Goal: Information Seeking & Learning: Learn about a topic

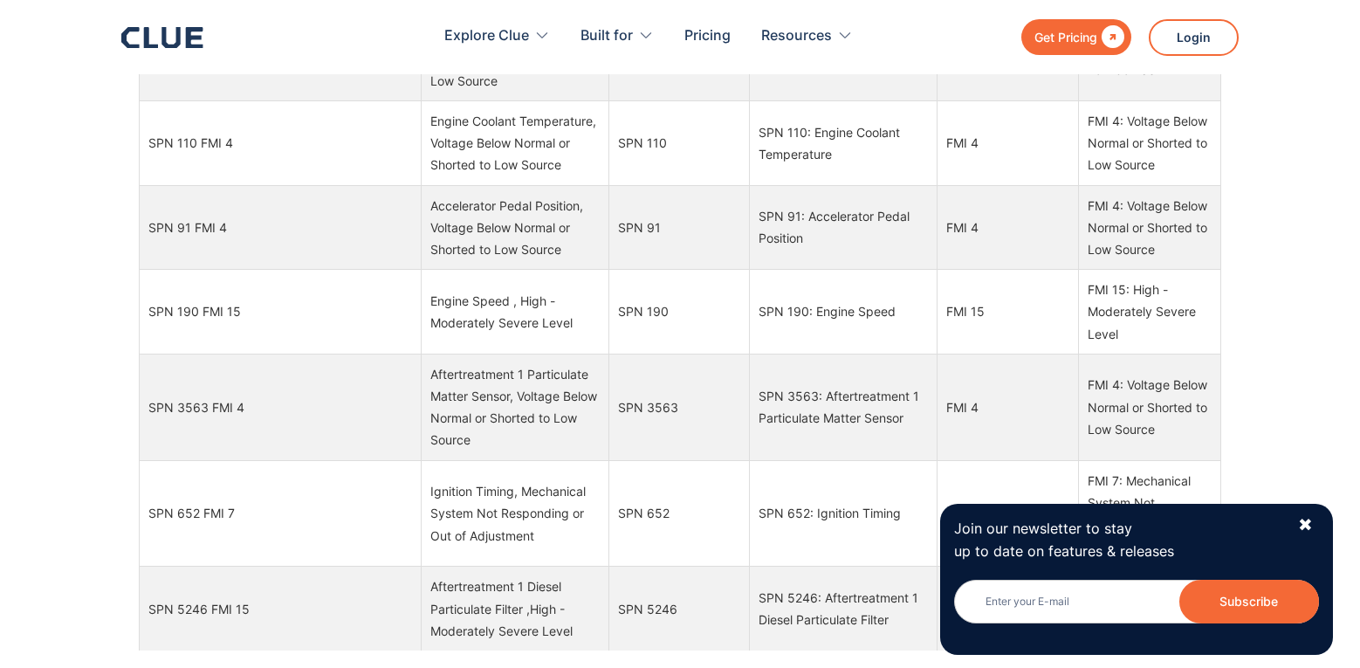
scroll to position [1379, 0]
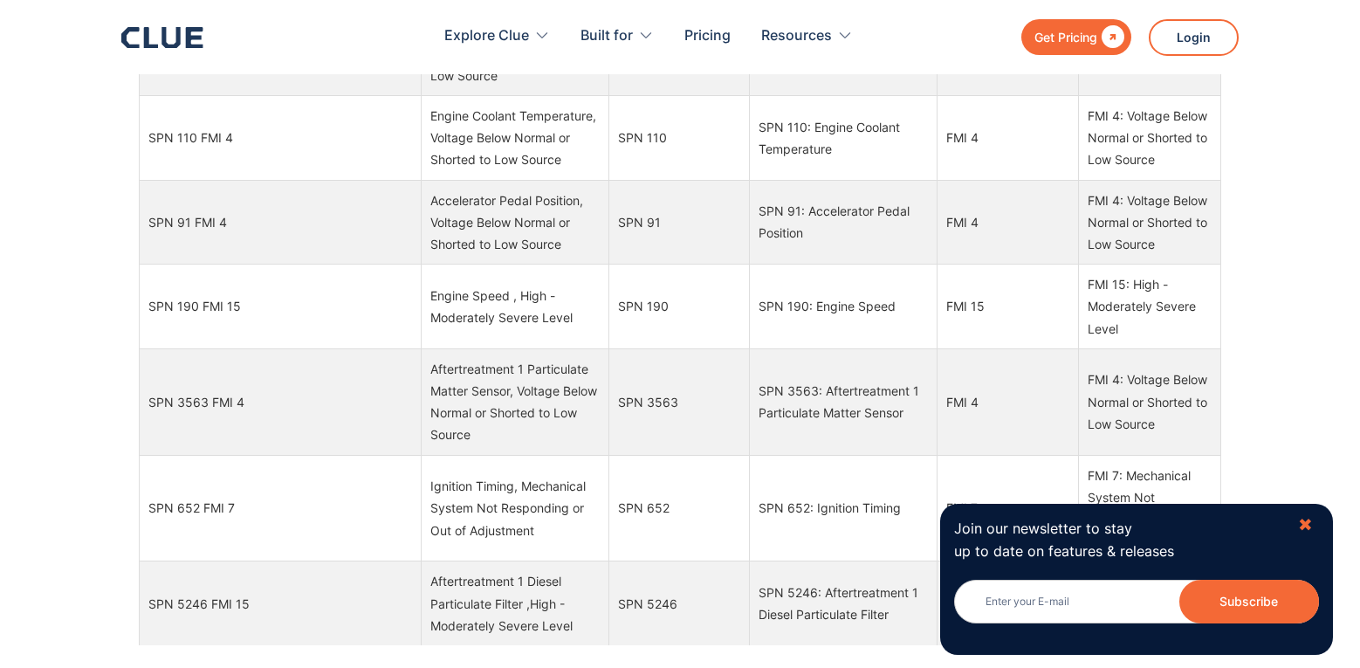
click at [1308, 526] on div "✖" at bounding box center [1305, 525] width 15 height 22
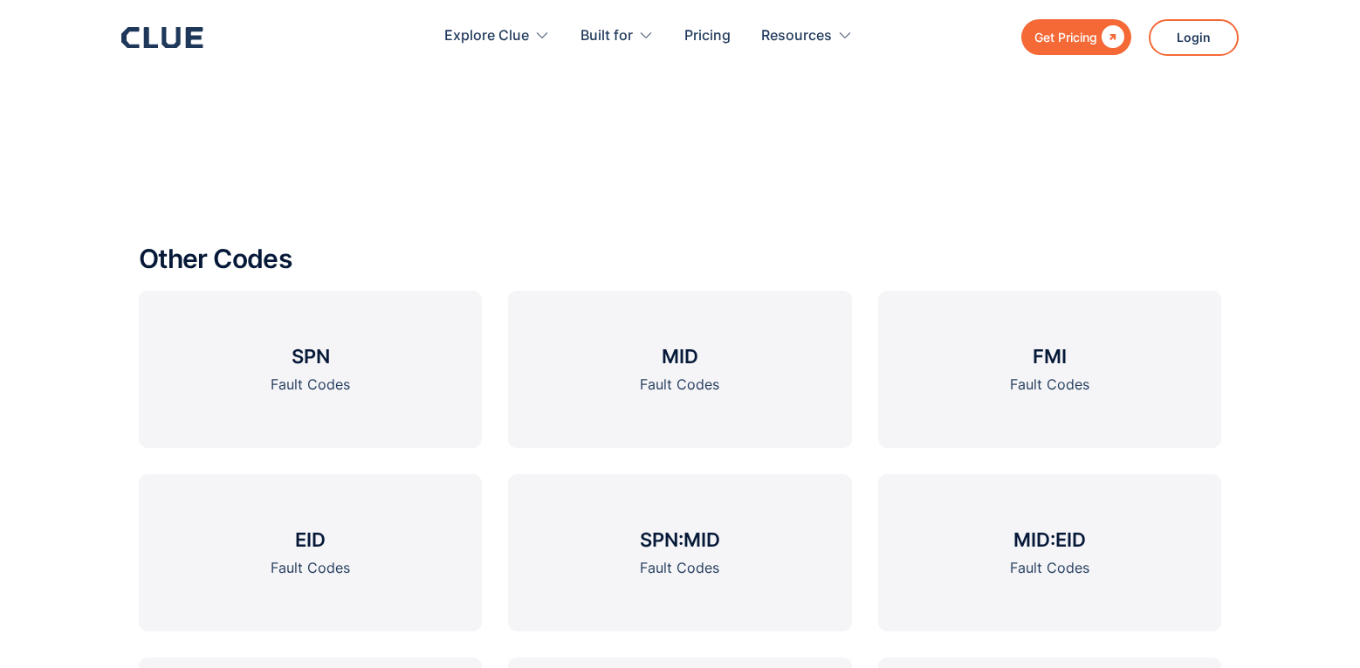
scroll to position [2019, 0]
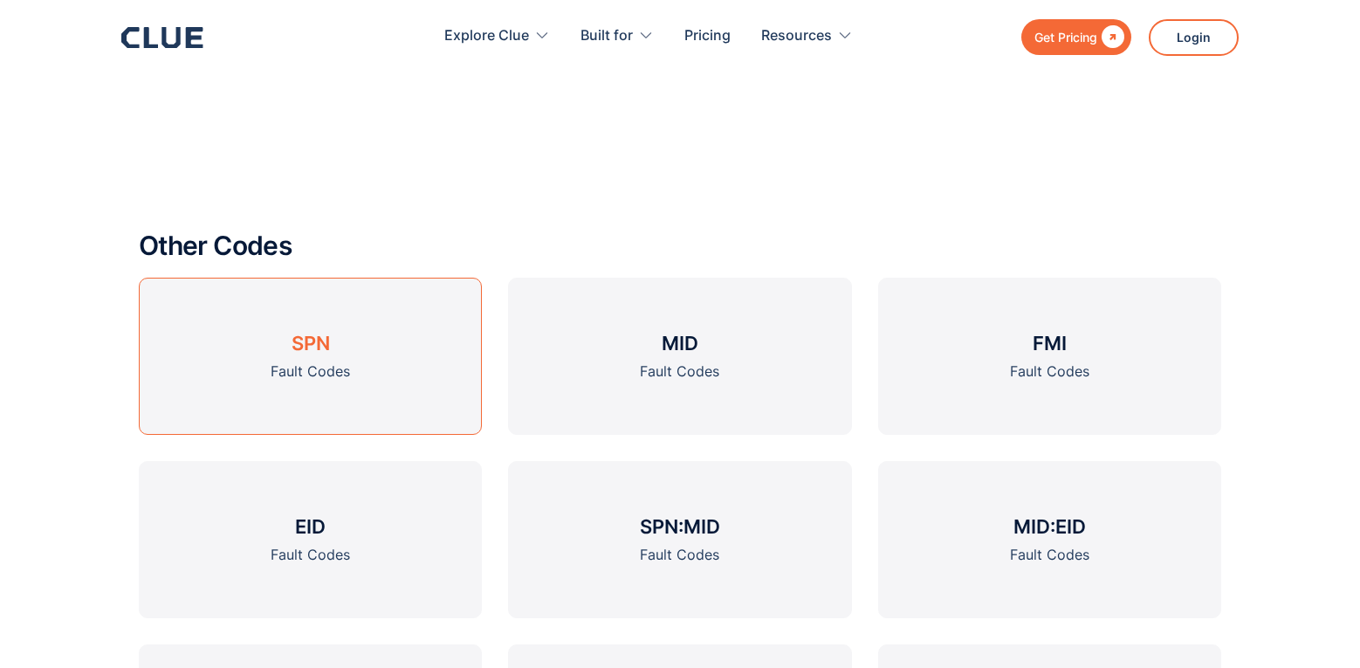
click at [311, 337] on h3 "SPN" at bounding box center [311, 343] width 38 height 26
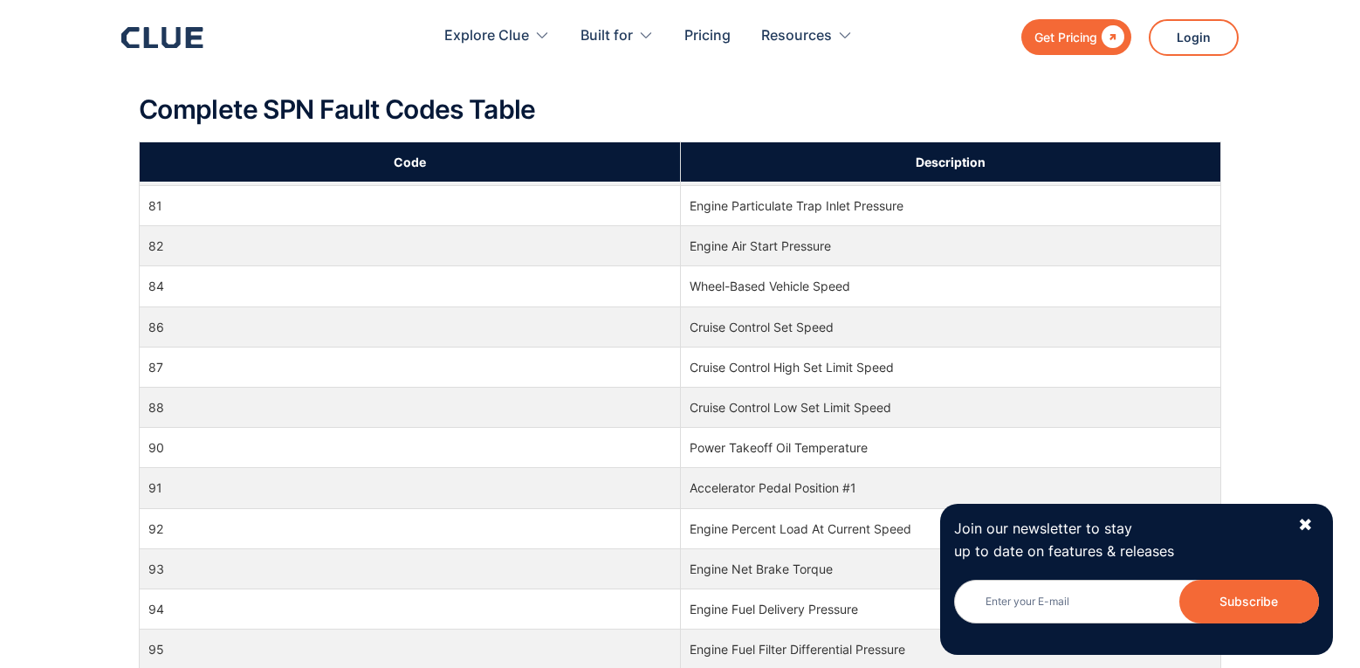
scroll to position [1738, 0]
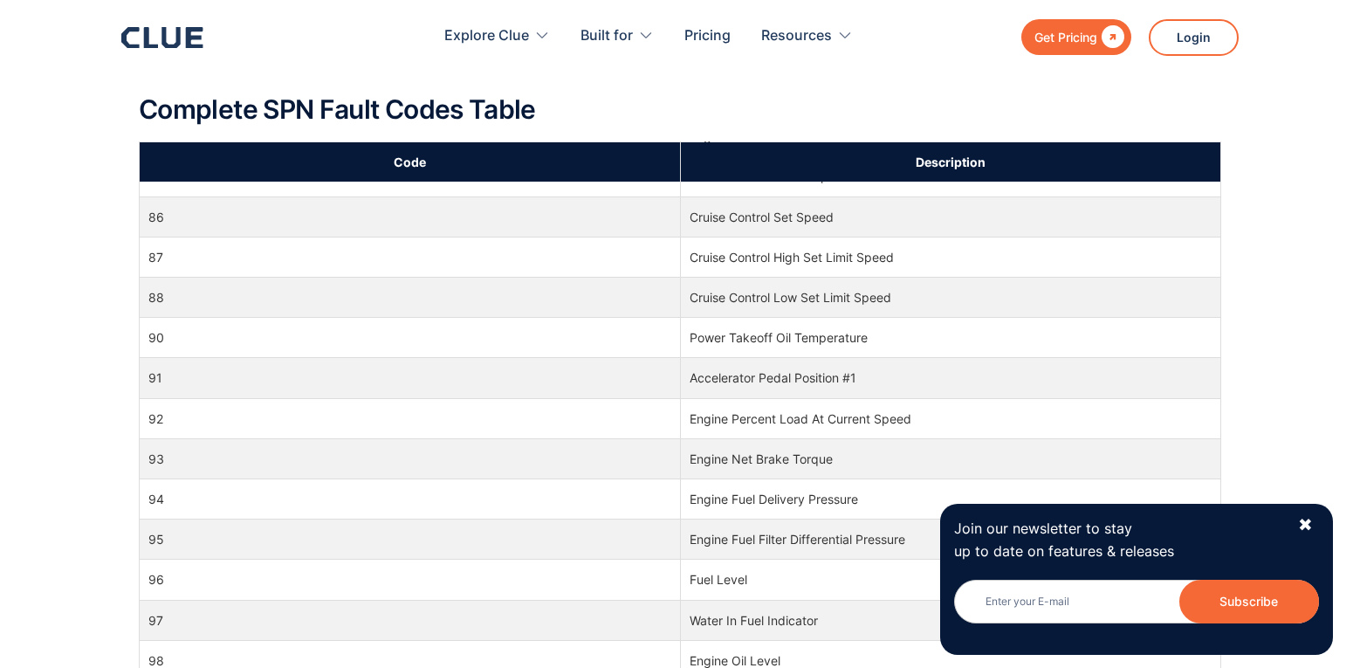
drag, startPoint x: 1221, startPoint y: 159, endPoint x: 1227, endPoint y: 174, distance: 15.7
click at [1227, 174] on div "What Does SPN Mean? SPN refers to Suspect Parameter Numbers. There are diagnost…" at bounding box center [680, 527] width 1360 height 1580
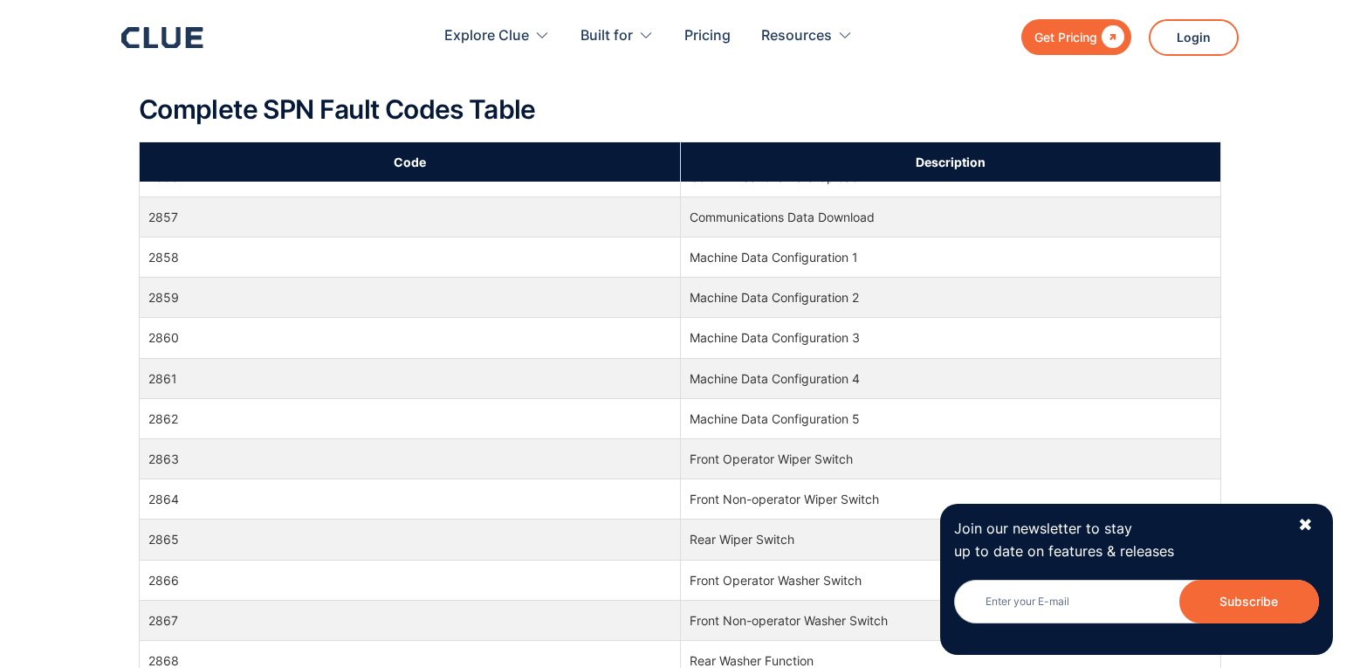
scroll to position [103126, 0]
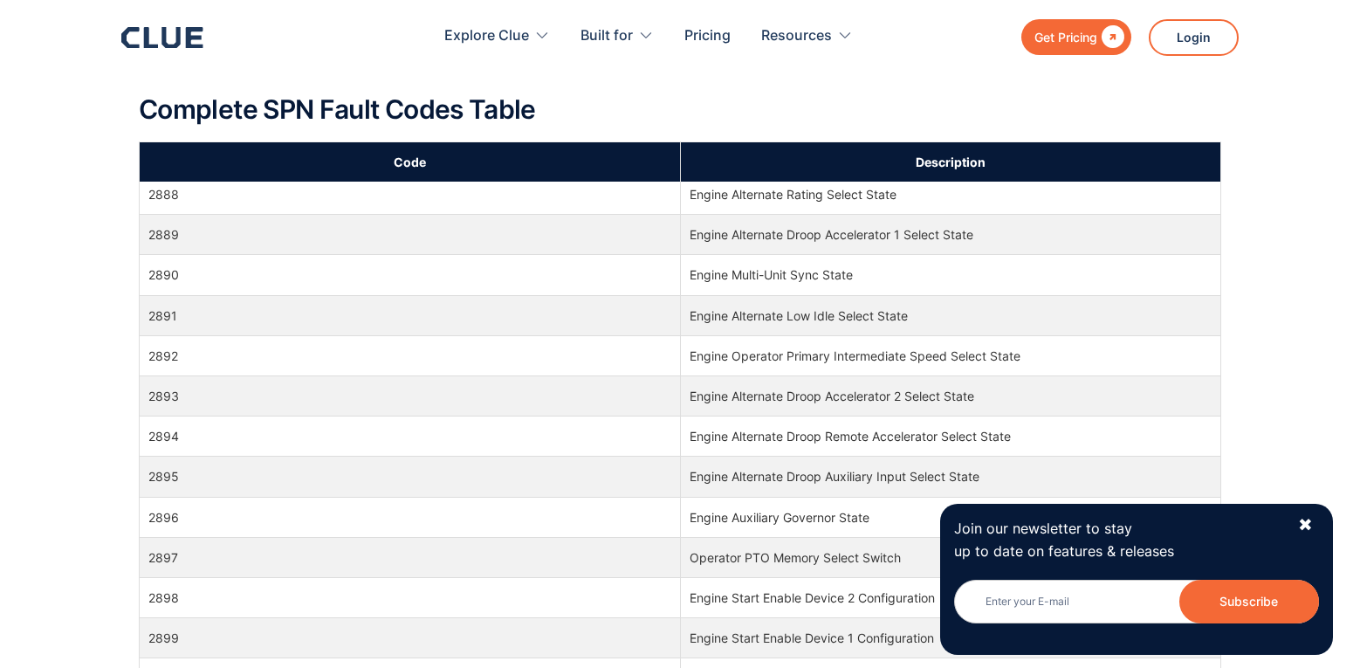
click at [1314, 521] on div "Join our newsletter to stay up to date on features & releases Newsletter Subscr…" at bounding box center [1136, 579] width 393 height 150
click at [1310, 527] on div "✖" at bounding box center [1305, 525] width 15 height 22
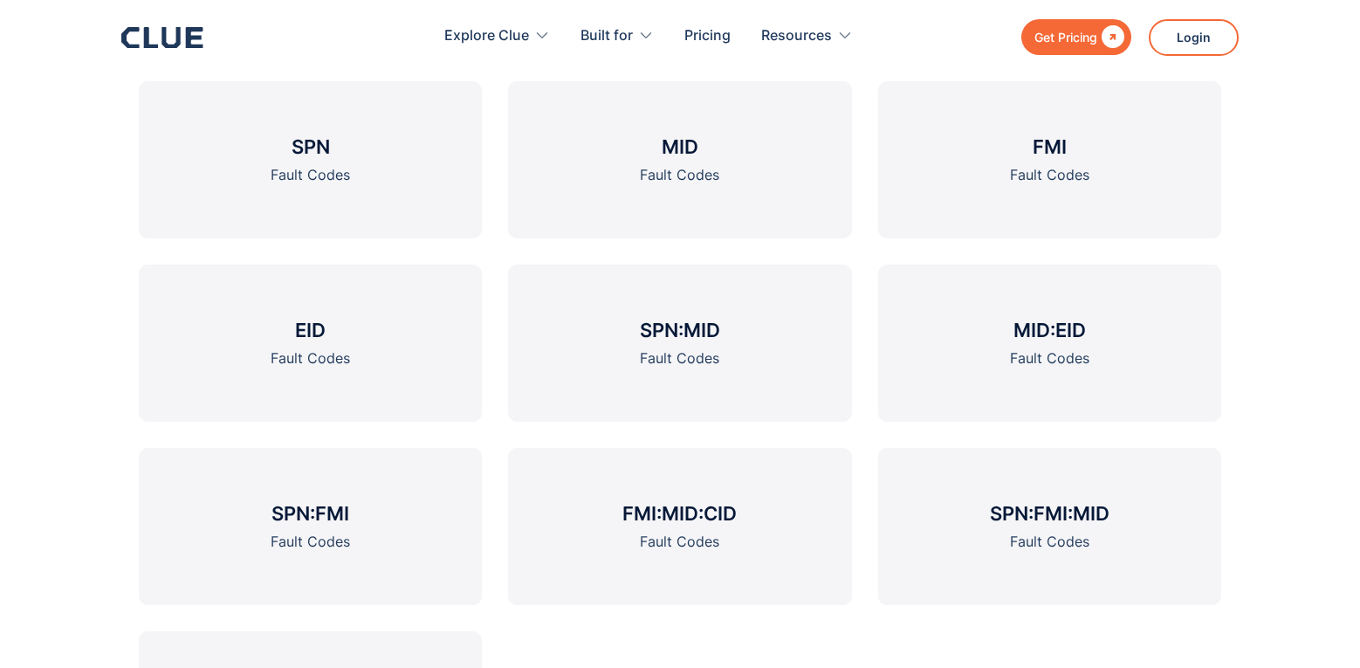
scroll to position [1984, 0]
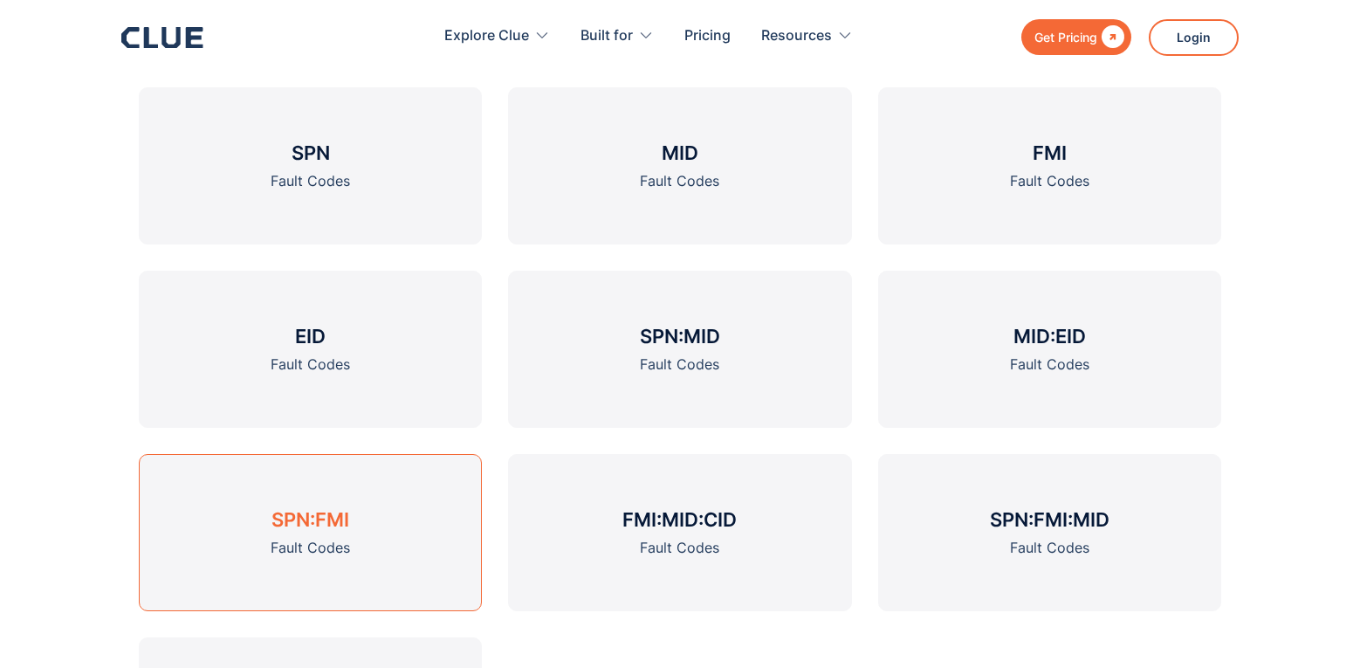
click at [334, 521] on h3 "SPN:FMI" at bounding box center [311, 519] width 78 height 26
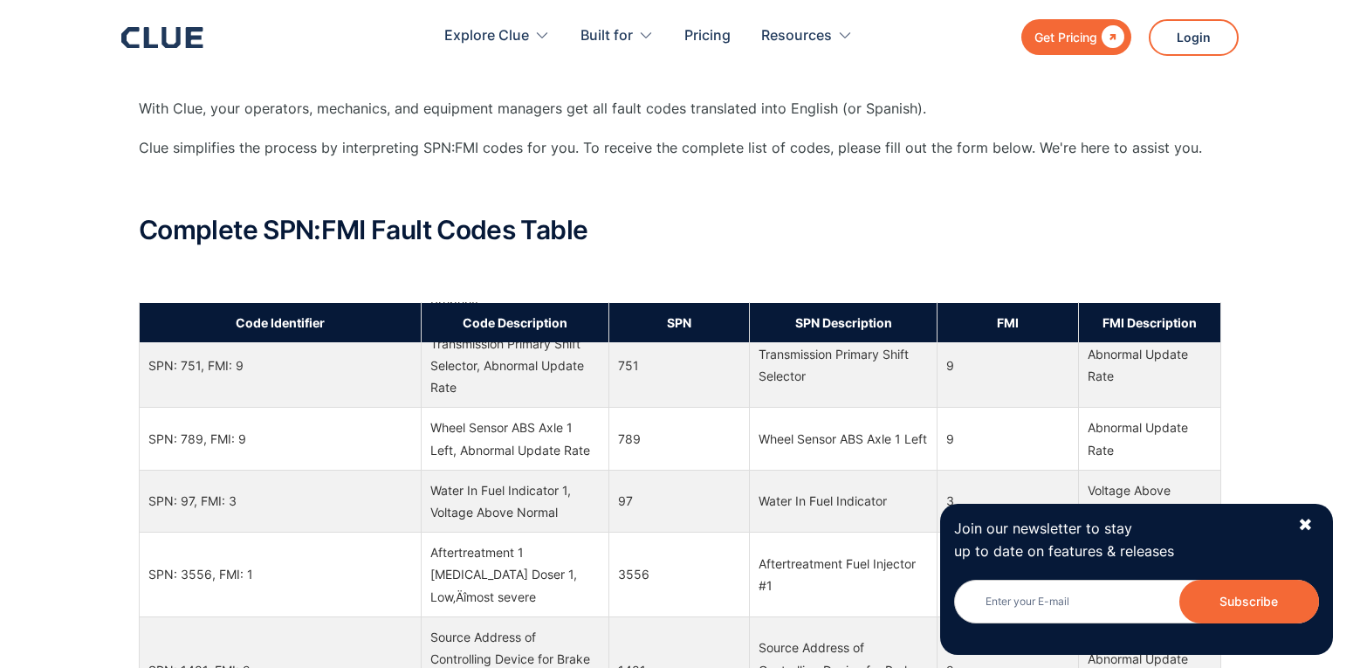
scroll to position [475, 0]
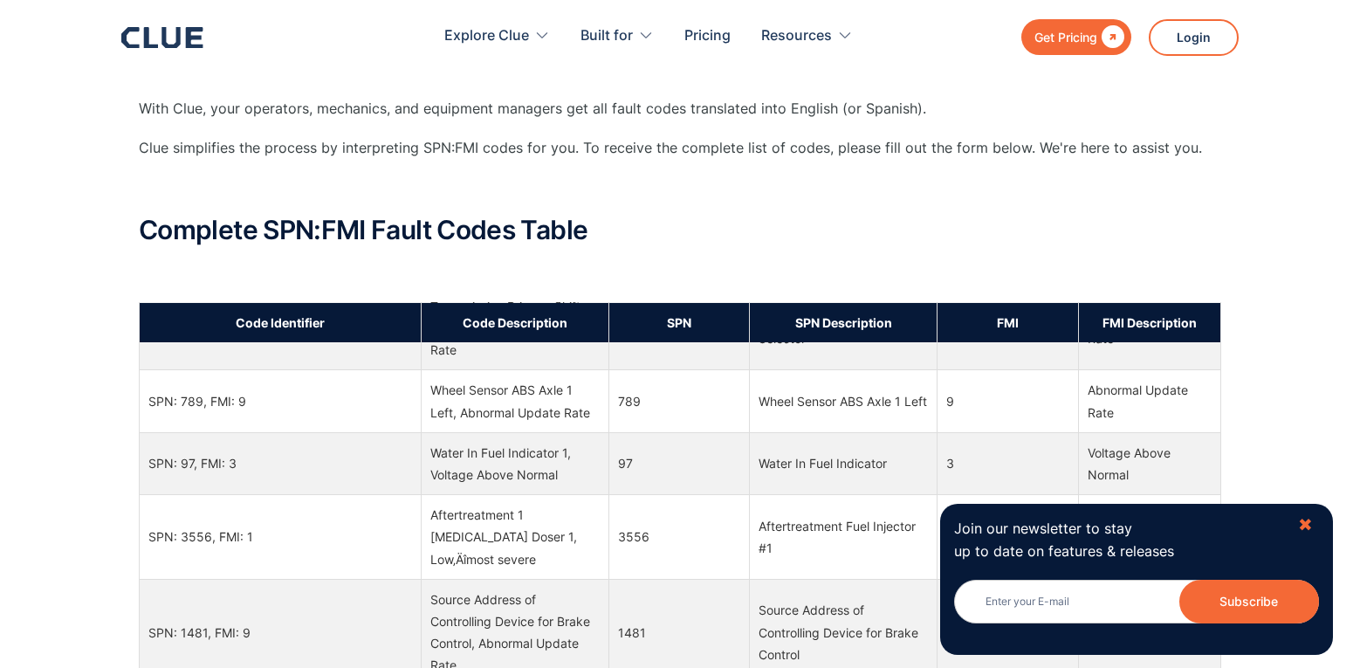
click at [1309, 519] on div "✖" at bounding box center [1305, 525] width 15 height 22
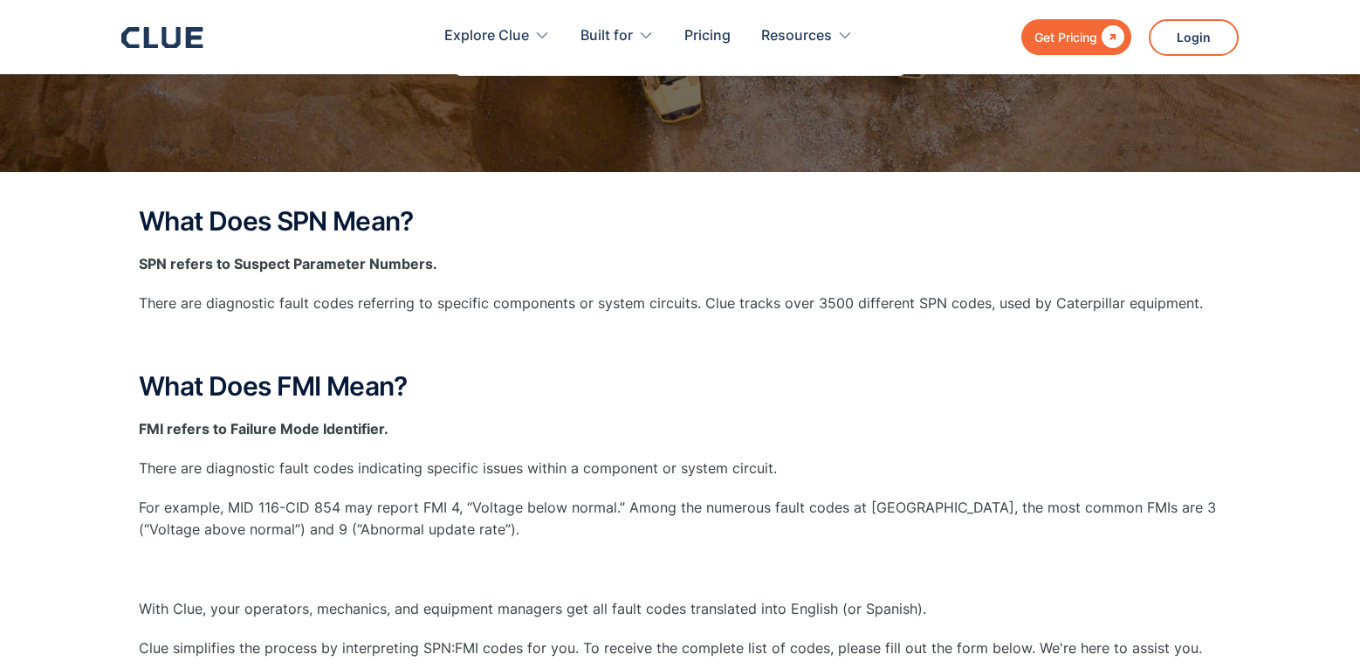
scroll to position [0, 0]
